Goal: Information Seeking & Learning: Find specific fact

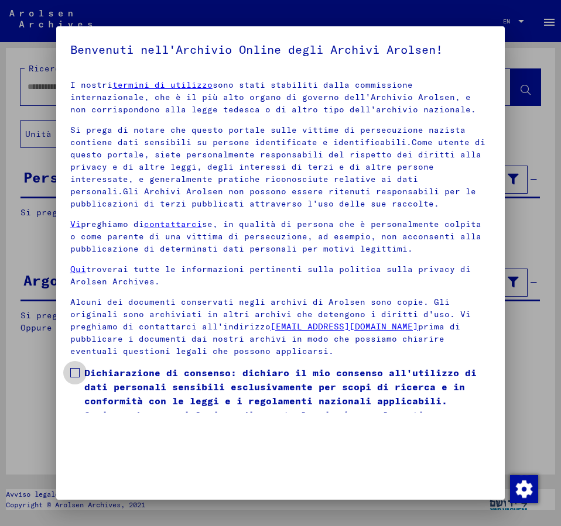
click at [76, 366] on label "Dichiarazione di consenso: dichiaro il mio consenso all'utilizzo di dati person…" at bounding box center [280, 401] width 420 height 70
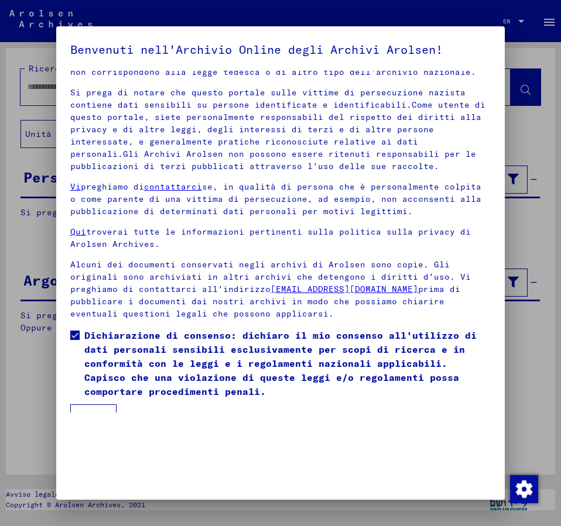
scroll to position [57, 0]
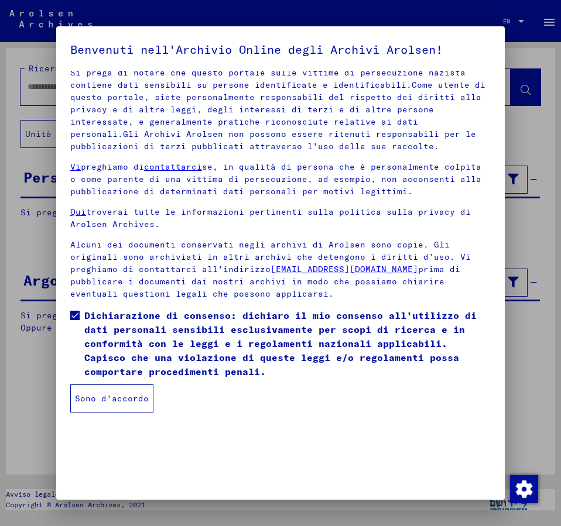
click at [121, 393] on button "Sono d'accordo" at bounding box center [111, 398] width 83 height 28
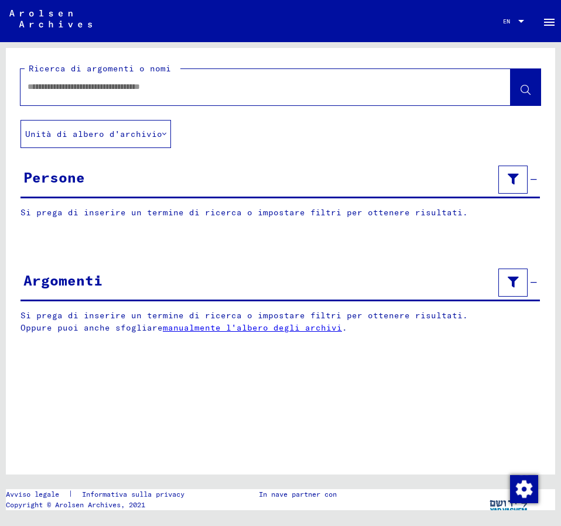
click at [57, 84] on input "text" at bounding box center [254, 87] width 455 height 12
type input "**********"
click at [529, 91] on icon at bounding box center [525, 90] width 10 height 10
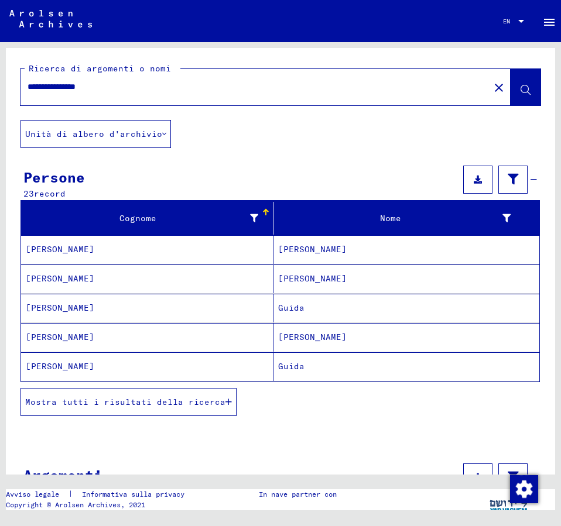
click at [308, 249] on mat-cell "[PERSON_NAME]" at bounding box center [406, 249] width 266 height 29
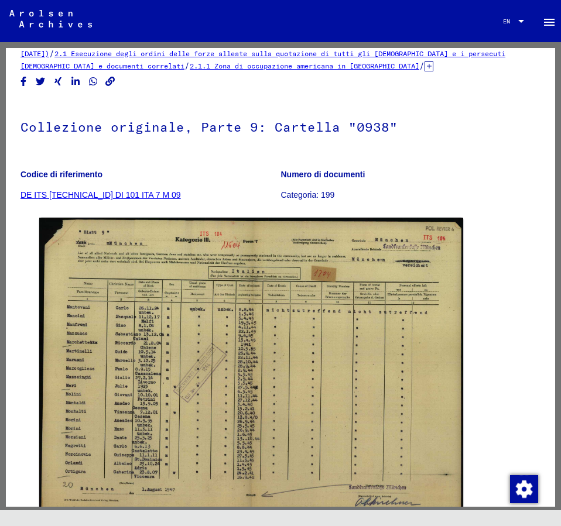
scroll to position [63, 0]
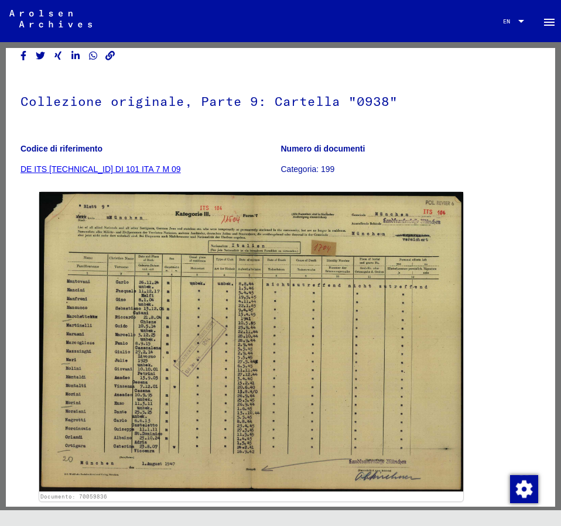
click at [482, 223] on div "Documento: 70059836" at bounding box center [280, 346] width 491 height 319
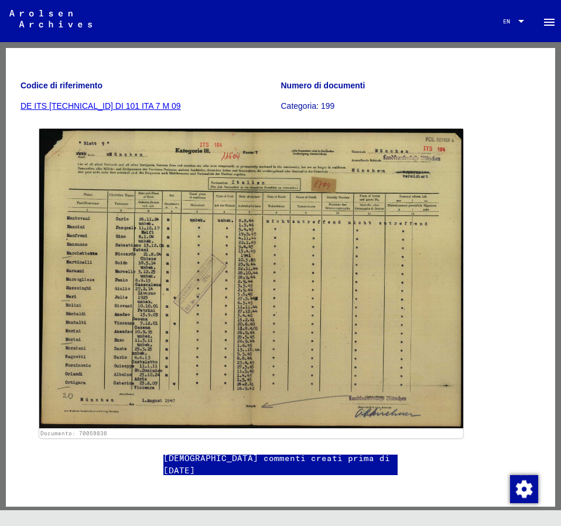
click at [506, 150] on div "Documento: 70059836" at bounding box center [280, 283] width 491 height 319
